Goal: Information Seeking & Learning: Learn about a topic

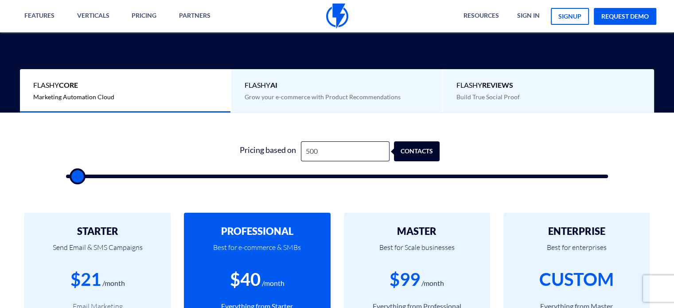
type input "1,500"
type input "1500"
type input "2,000"
type input "2000"
type input "3,500"
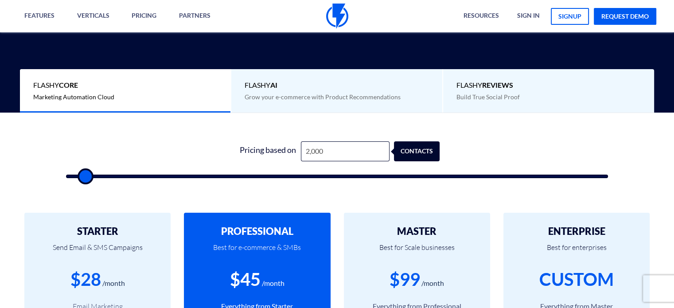
type input "3500"
type input "4,000"
type input "4000"
type input "5,000"
type input "5000"
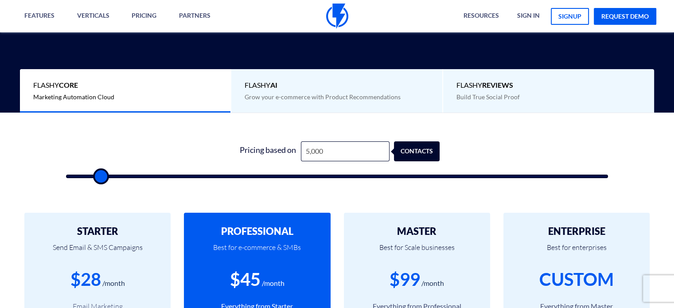
type input "6,000"
type input "6000"
type input "7,000"
type input "7000"
type input "7,500"
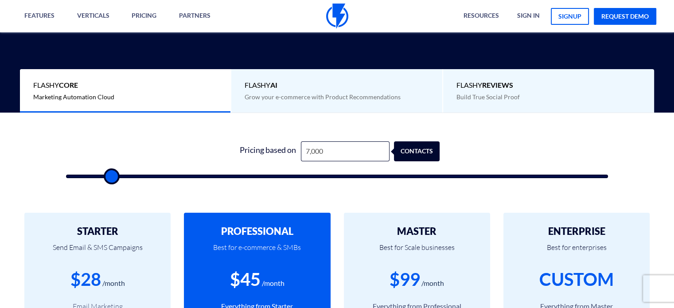
type input "7500"
type input "8,000"
type input "8000"
type input "8,500"
type input "8500"
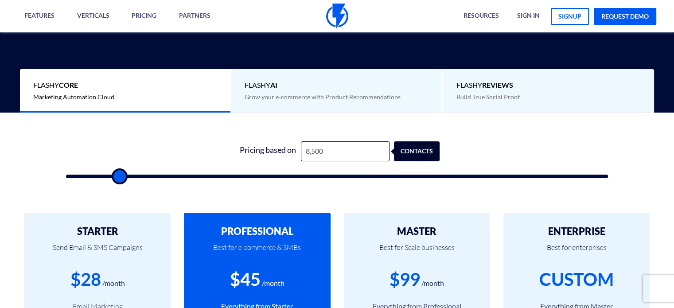
type input "9,000"
type input "9000"
type input "9,500"
type input "9500"
type input "10,500"
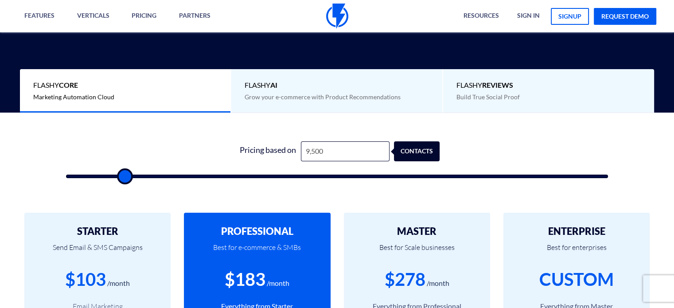
type input "10500"
type input "11,000"
type input "11000"
type input "11,500"
type input "11500"
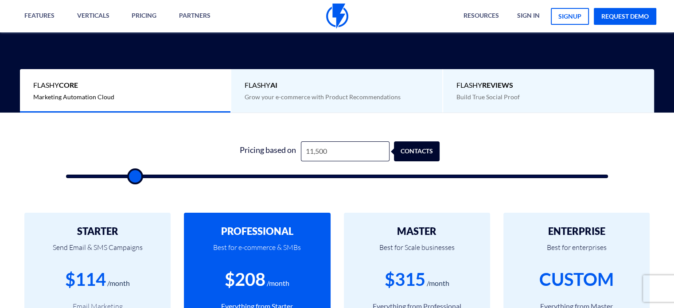
type input "11,000"
type input "11000"
type input "10,500"
type input "10500"
type input "10,000"
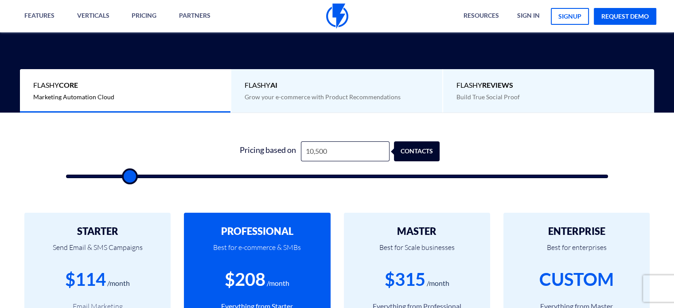
type input "10000"
type input "9,500"
type input "9500"
type input "10,000"
type input "10000"
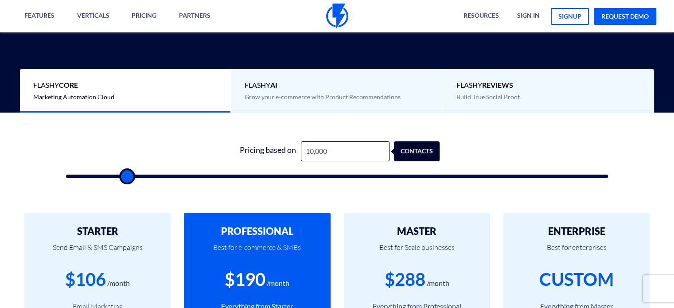
type input "10,500"
type input "10500"
type input "10,000"
type input "10000"
type input "10,500"
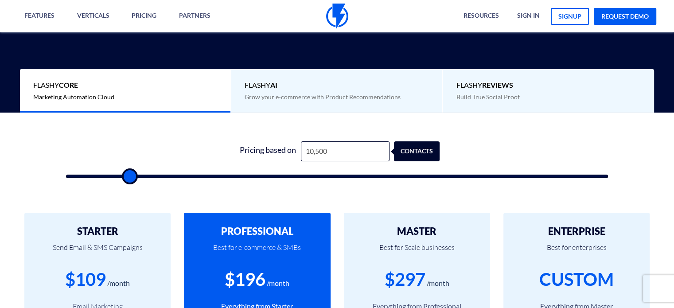
drag, startPoint x: 82, startPoint y: 179, endPoint x: 128, endPoint y: 177, distance: 46.1
type input "10500"
click at [128, 177] on input "range" at bounding box center [337, 177] width 542 height 4
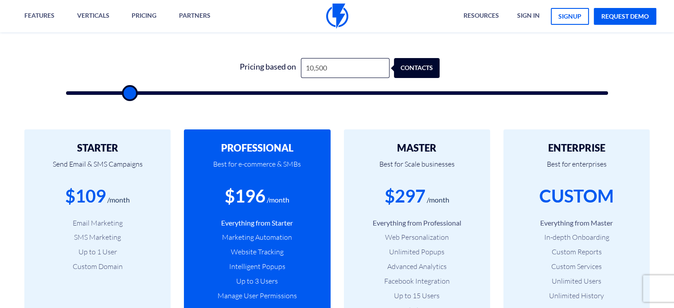
scroll to position [296, 0]
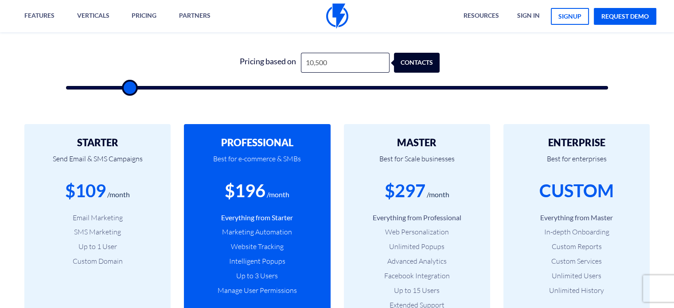
type input "10,000"
type input "10000"
type input "9,500"
type input "9500"
type input "9,000"
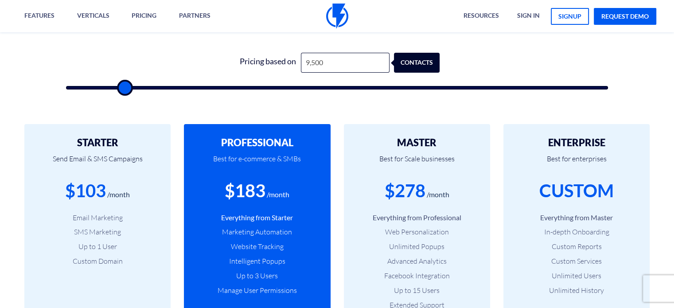
type input "9000"
type input "8,500"
type input "8500"
type input "8,000"
type input "8000"
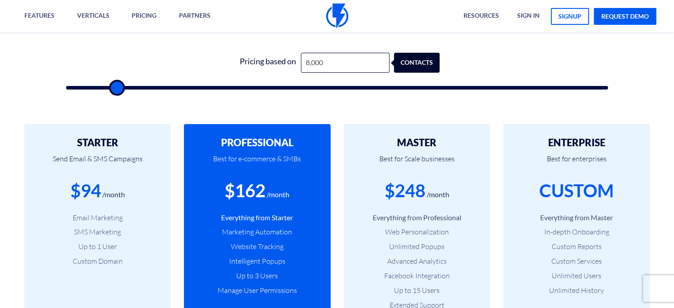
type input "7,500"
type input "7500"
type input "7,000"
type input "7000"
type input "6,500"
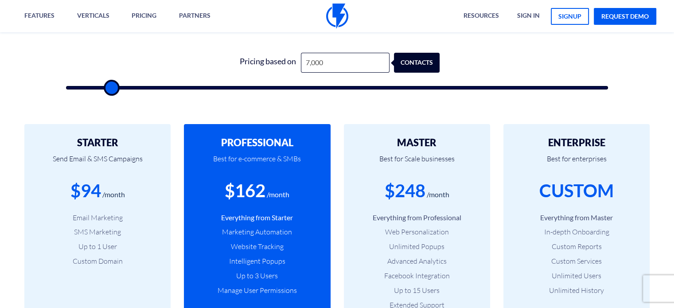
type input "6500"
type input "6,000"
type input "6000"
type input "5,500"
type input "5500"
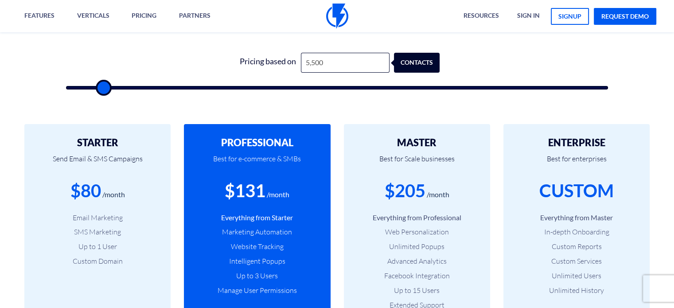
type input "5,000"
type input "5000"
type input "4,500"
type input "4500"
type input "4,000"
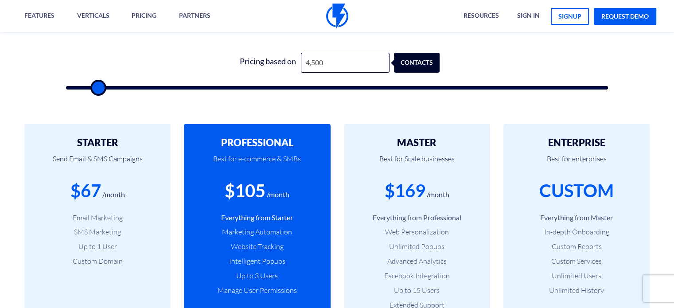
type input "4000"
type input "3,500"
type input "3500"
type input "3,000"
type input "3000"
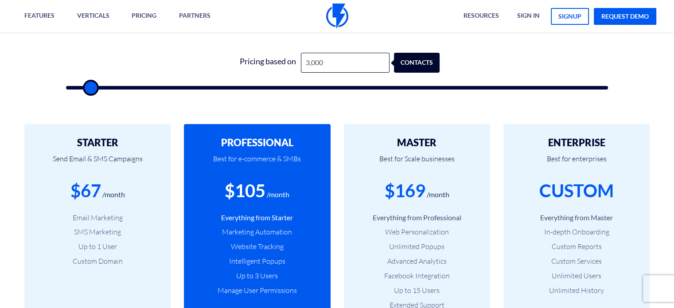
type input "2,500"
type input "2500"
type input "2,000"
type input "2000"
type input "1,500"
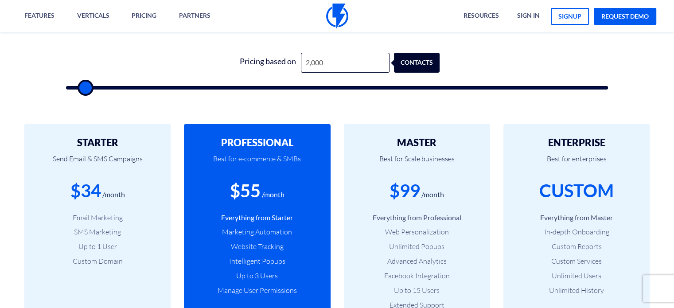
type input "1500"
type input "1,000"
type input "1000"
type input "500"
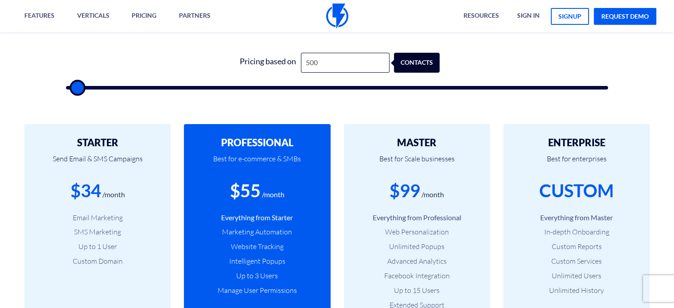
type input "500"
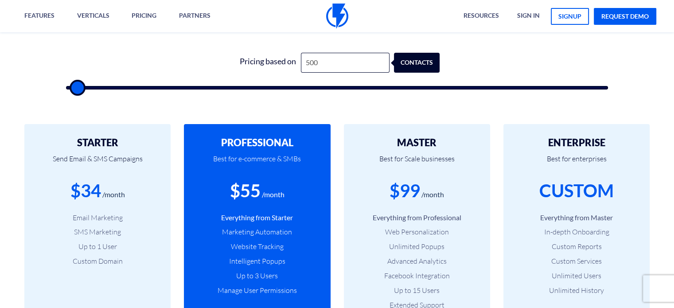
type input "500"
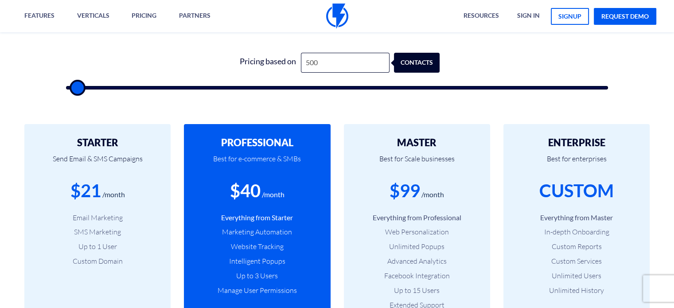
type input "500"
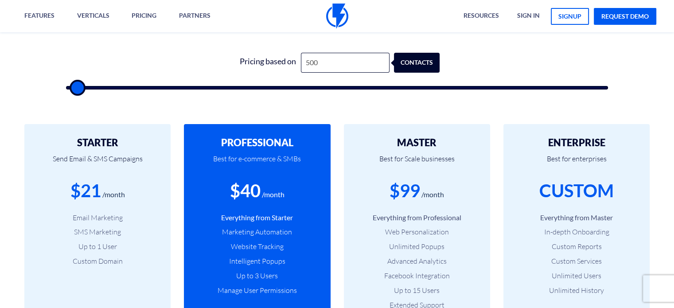
type input "500"
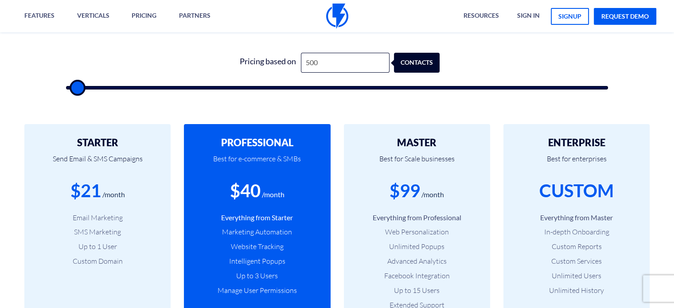
type input "500"
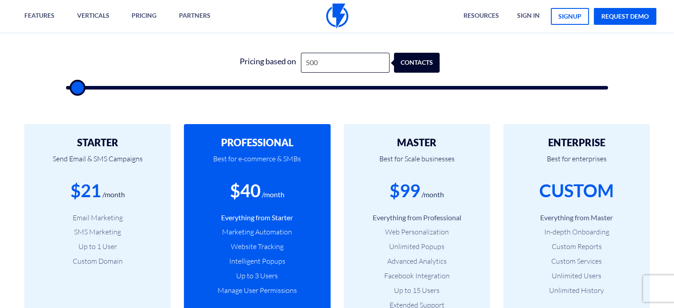
type input "500"
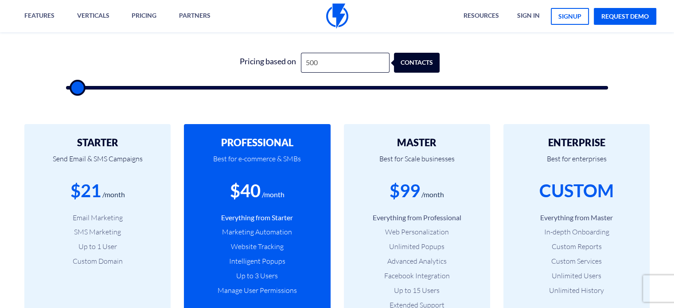
type input "500"
type input "1,000"
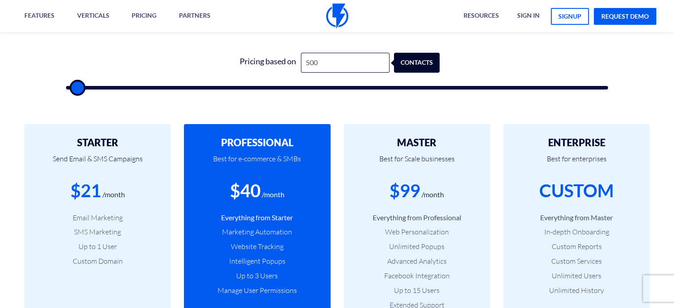
type input "1000"
type input "1,500"
type input "1500"
type input "2,000"
type input "2000"
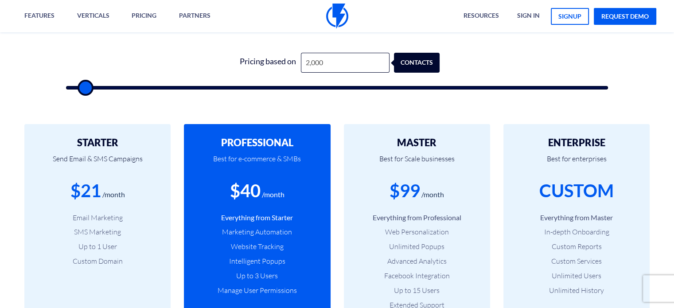
type input "2,500"
type input "2500"
type input "3,000"
type input "3000"
type input "3,500"
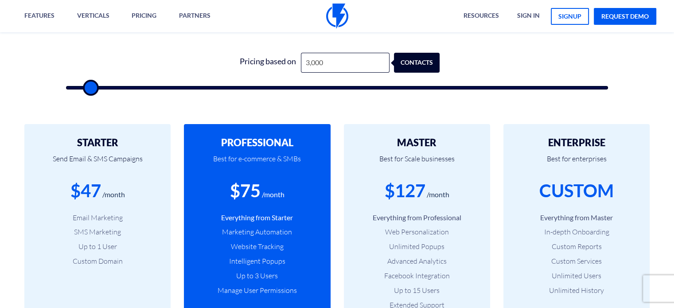
type input "3500"
type input "4,000"
type input "4000"
type input "4,500"
type input "4500"
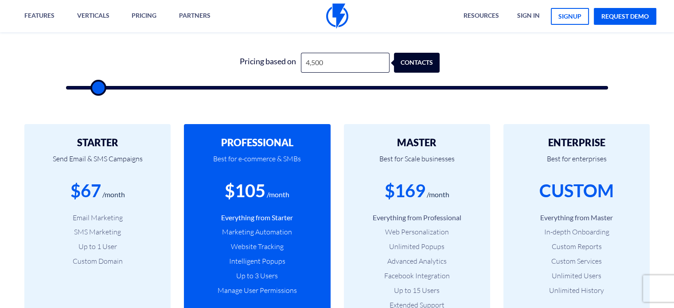
type input "5,000"
type input "5000"
type input "5,500"
type input "5500"
type input "6,000"
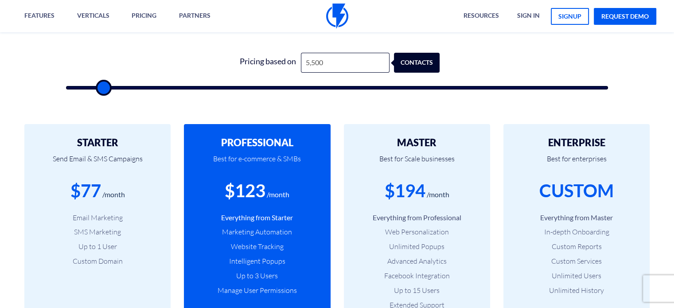
type input "6000"
type input "6,500"
type input "6500"
type input "7,000"
type input "7000"
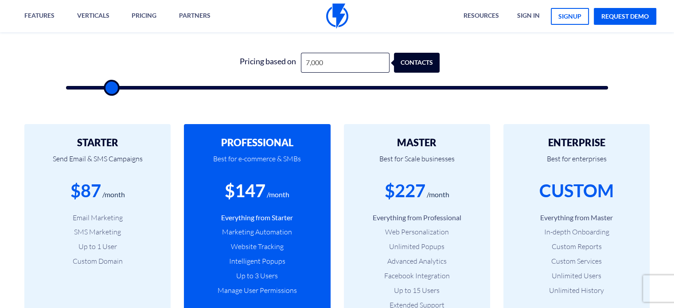
type input "7,500"
type input "7500"
type input "8,000"
type input "8000"
type input "8,500"
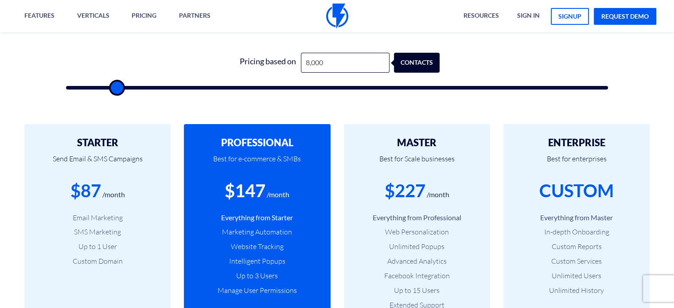
type input "8500"
type input "9,000"
type input "9000"
type input "9,500"
type input "9500"
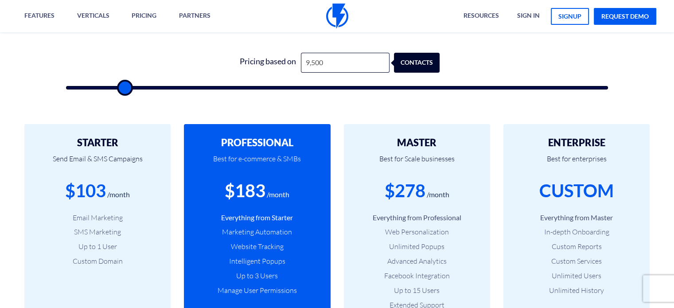
type input "10,000"
type input "10000"
type input "10,500"
type input "10500"
type input "11,000"
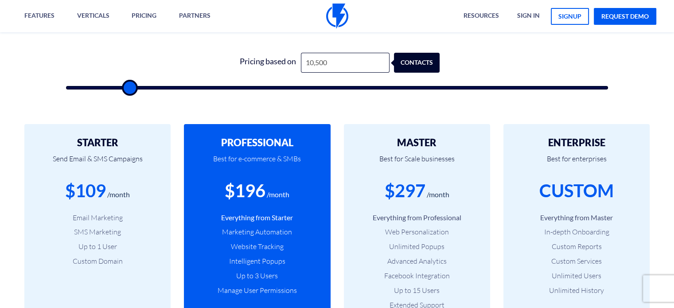
type input "11000"
type input "11,500"
type input "11500"
type input "12,000"
type input "12000"
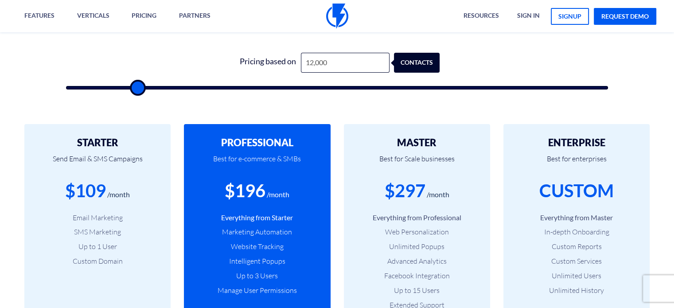
type input "12,500"
drag, startPoint x: 128, startPoint y: 88, endPoint x: 140, endPoint y: 119, distance: 32.9
type input "12500"
click at [140, 89] on input "range" at bounding box center [337, 88] width 542 height 4
